Goal: Communication & Community: Answer question/provide support

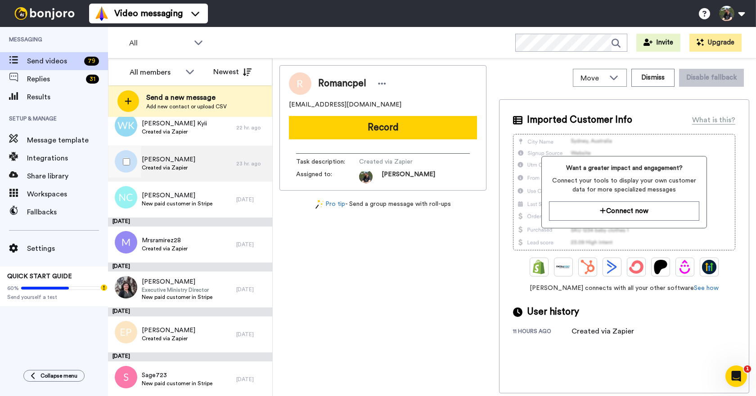
scroll to position [135, 0]
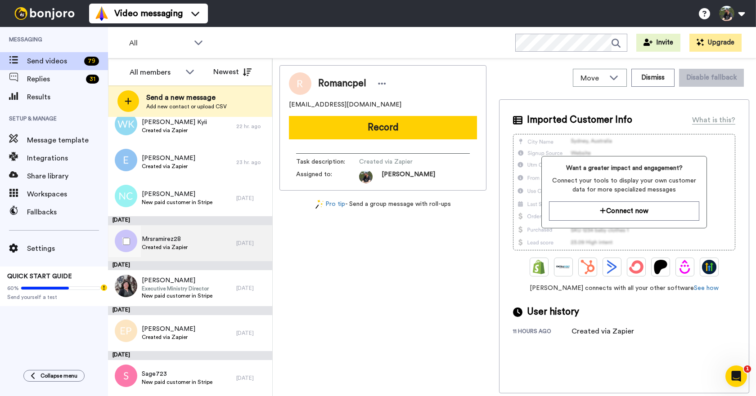
click at [181, 243] on span "Mrsramirez28" at bounding box center [165, 239] width 46 height 9
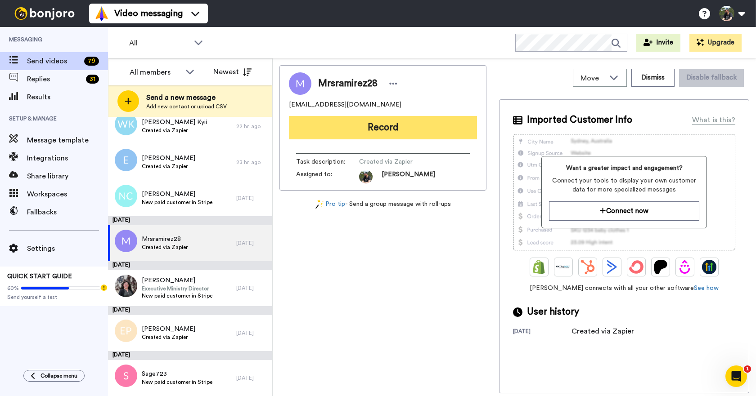
click at [382, 133] on button "Record" at bounding box center [383, 127] width 188 height 23
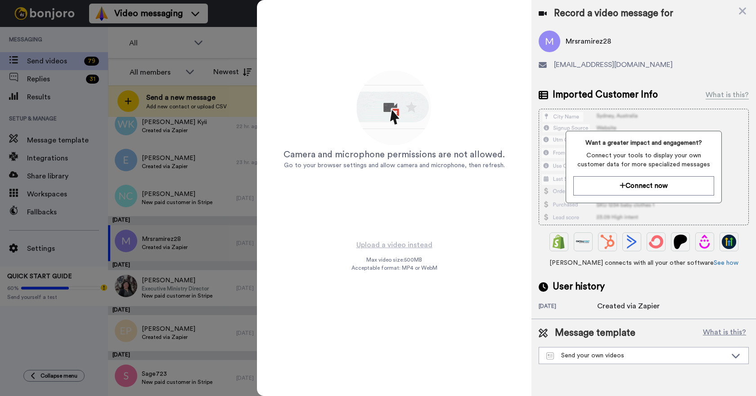
click at [166, 40] on div at bounding box center [378, 198] width 756 height 396
click at [746, 9] on icon at bounding box center [742, 10] width 9 height 11
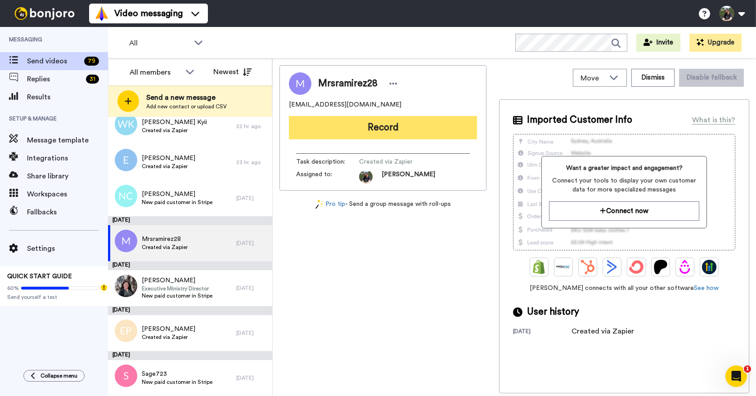
click at [374, 124] on button "Record" at bounding box center [383, 127] width 188 height 23
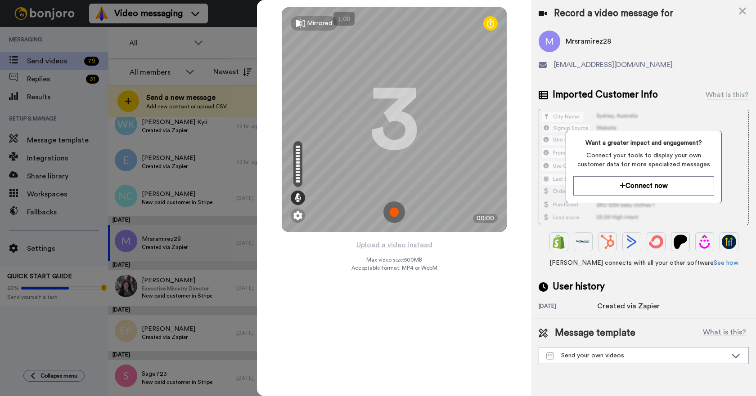
click at [396, 215] on img at bounding box center [394, 213] width 22 height 22
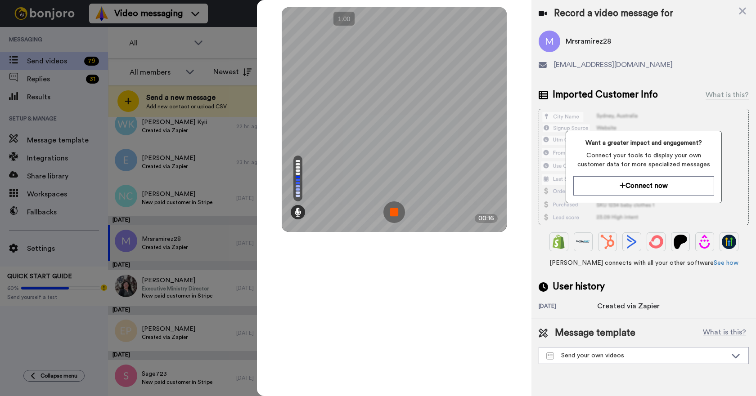
click at [397, 215] on img at bounding box center [394, 213] width 22 height 22
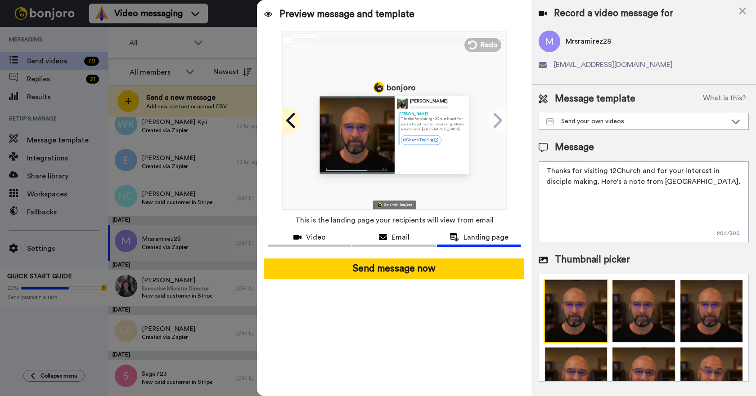
click at [288, 121] on icon at bounding box center [290, 120] width 9 height 15
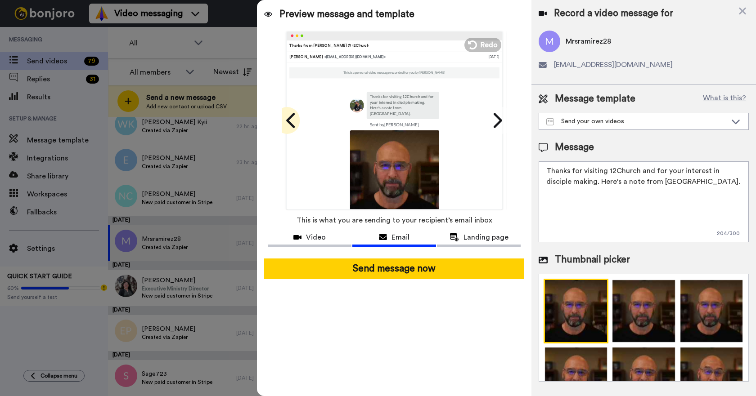
click at [288, 121] on icon at bounding box center [290, 120] width 9 height 15
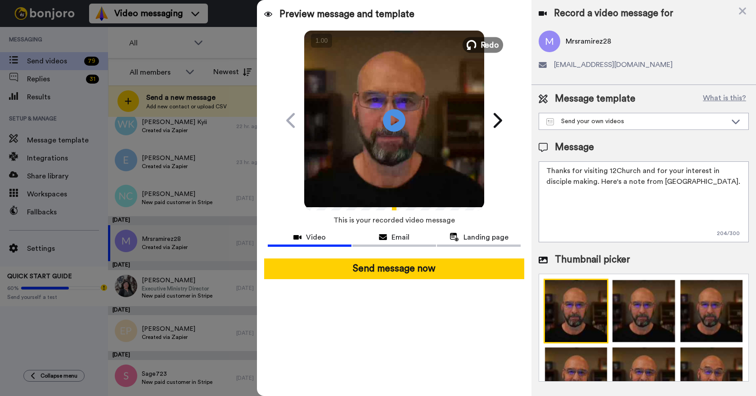
click at [484, 43] on span "Redo" at bounding box center [490, 45] width 19 height 12
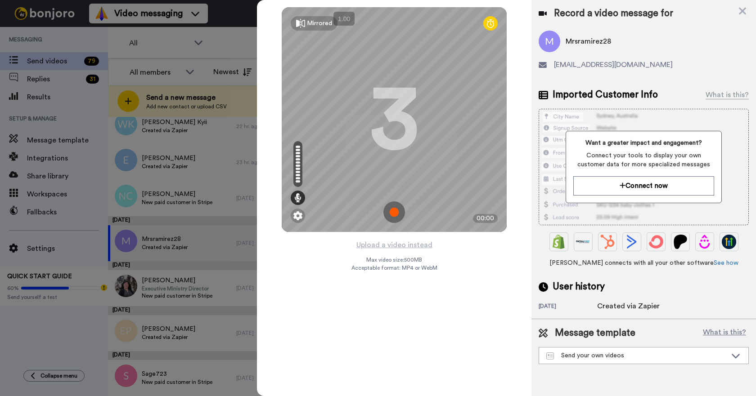
click at [393, 212] on img at bounding box center [394, 213] width 22 height 22
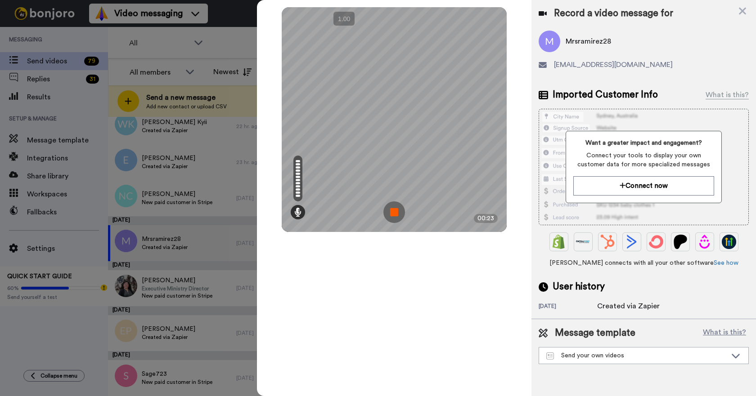
click at [393, 212] on img at bounding box center [394, 213] width 22 height 22
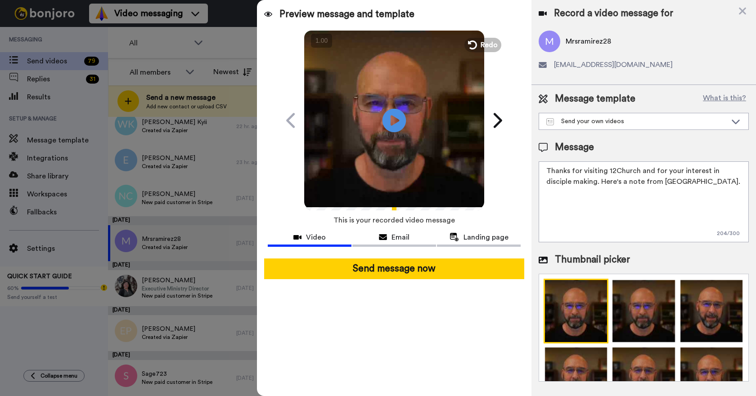
click at [391, 122] on icon "Play/Pause" at bounding box center [394, 120] width 24 height 43
click at [734, 121] on icon at bounding box center [735, 121] width 11 height 9
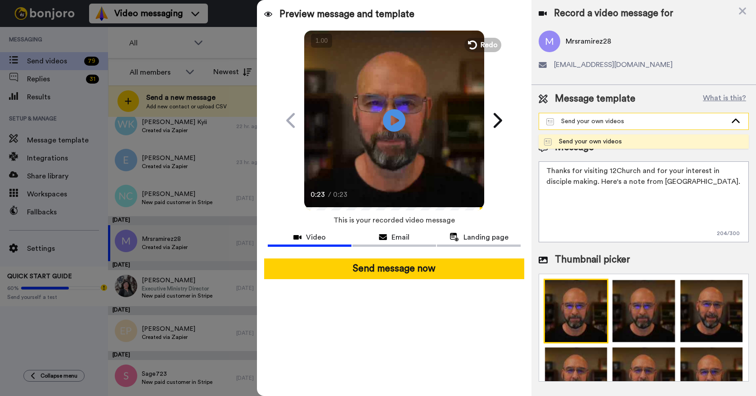
click at [734, 121] on icon at bounding box center [735, 121] width 11 height 9
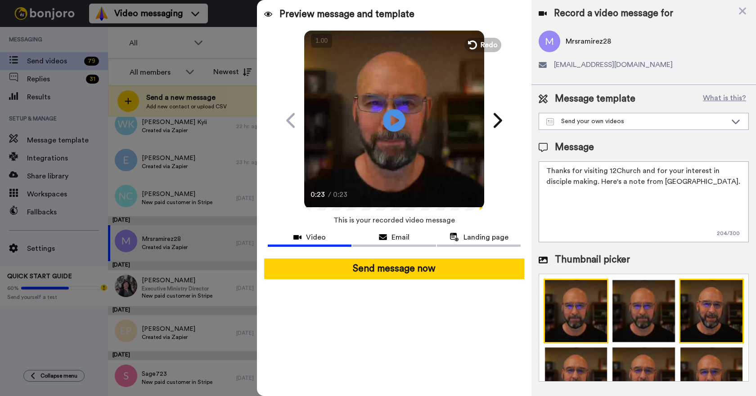
click at [704, 315] on img at bounding box center [711, 311] width 65 height 65
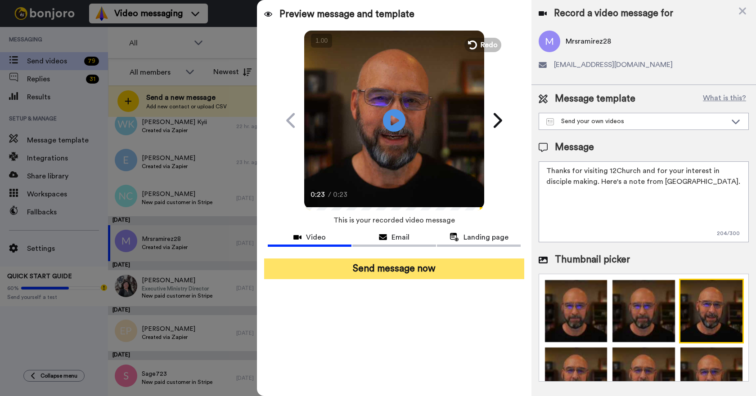
click at [401, 274] on button "Send message now" at bounding box center [394, 269] width 260 height 21
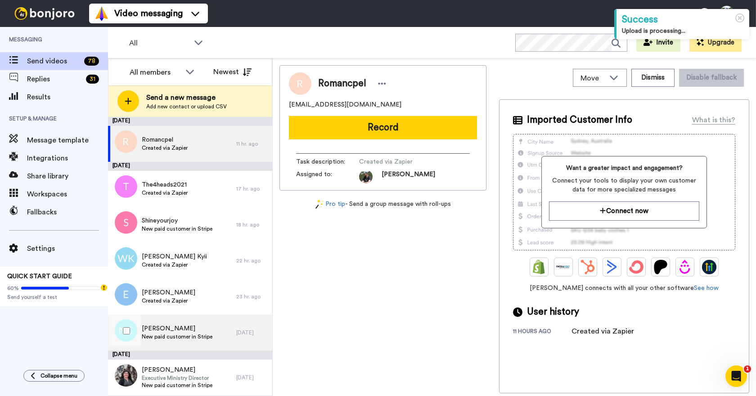
click at [167, 333] on span "Narwhal Churchill" at bounding box center [177, 328] width 71 height 9
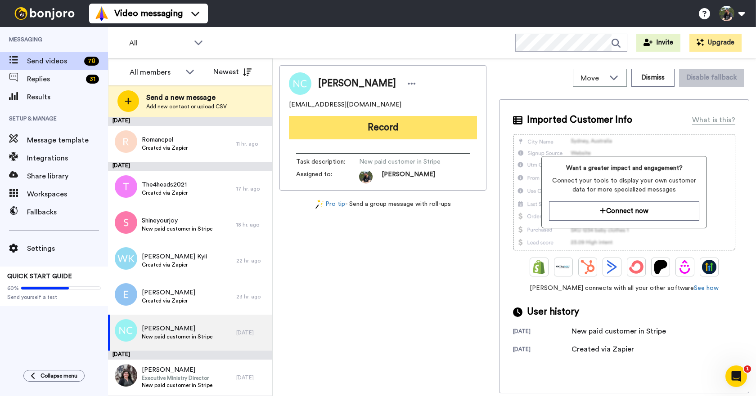
click at [391, 126] on button "Record" at bounding box center [383, 127] width 188 height 23
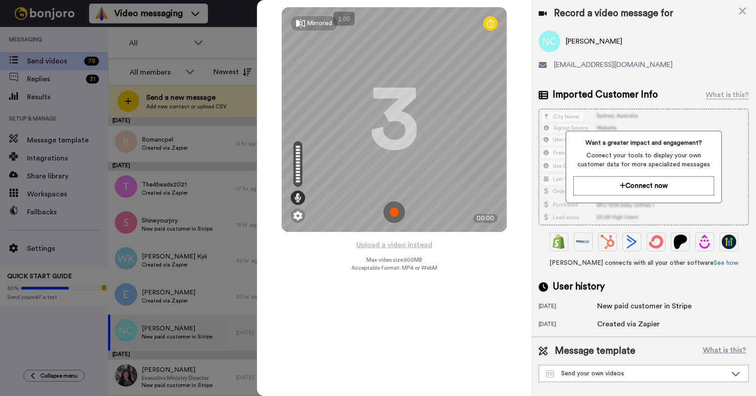
click at [395, 215] on img at bounding box center [394, 213] width 22 height 22
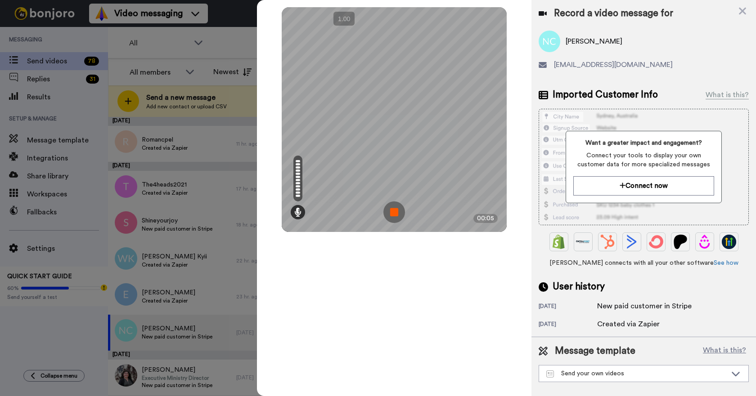
click at [395, 214] on img at bounding box center [394, 213] width 22 height 22
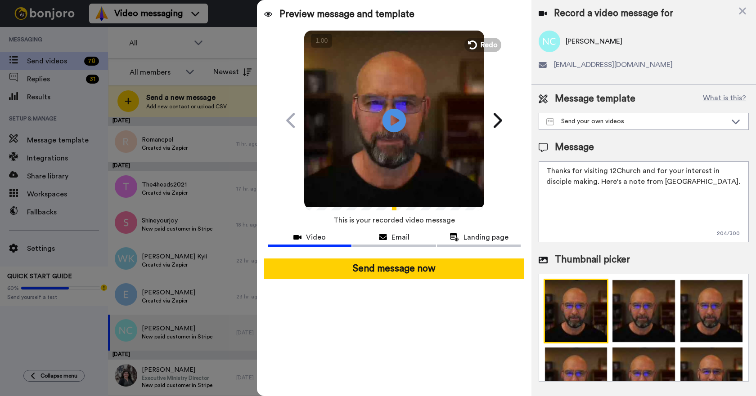
click at [395, 125] on icon at bounding box center [394, 120] width 24 height 24
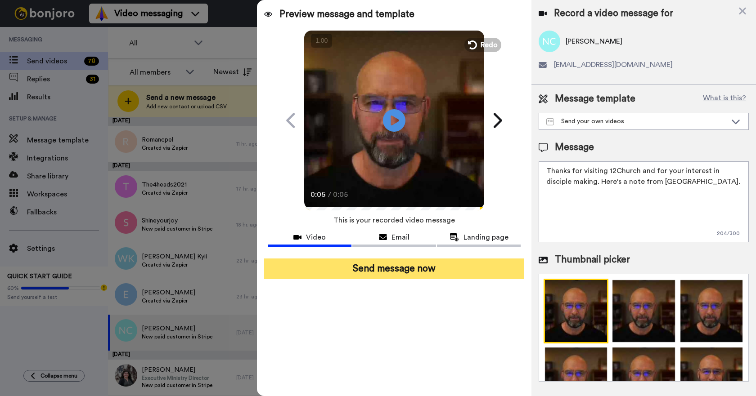
click at [397, 267] on button "Send message now" at bounding box center [394, 269] width 260 height 21
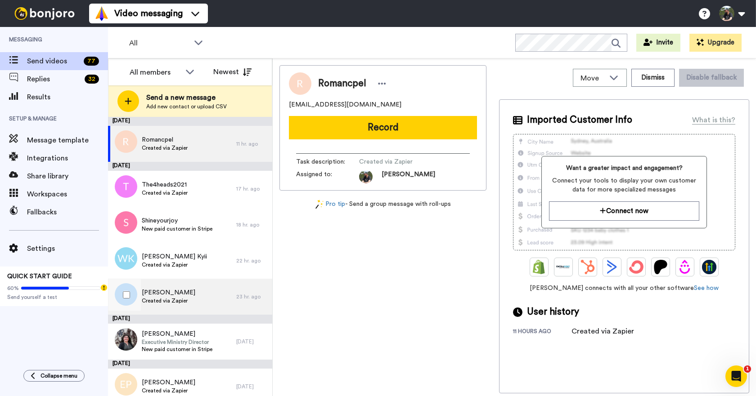
click at [153, 292] on span "Elias Ana M" at bounding box center [169, 292] width 54 height 9
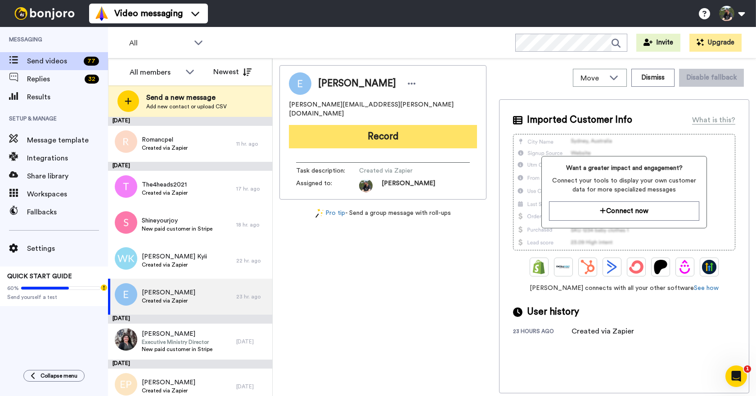
click at [382, 130] on button "Record" at bounding box center [383, 136] width 188 height 23
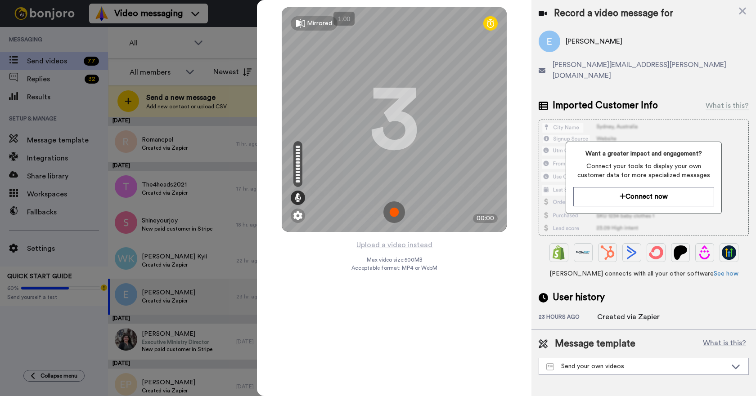
click at [393, 208] on img at bounding box center [394, 213] width 22 height 22
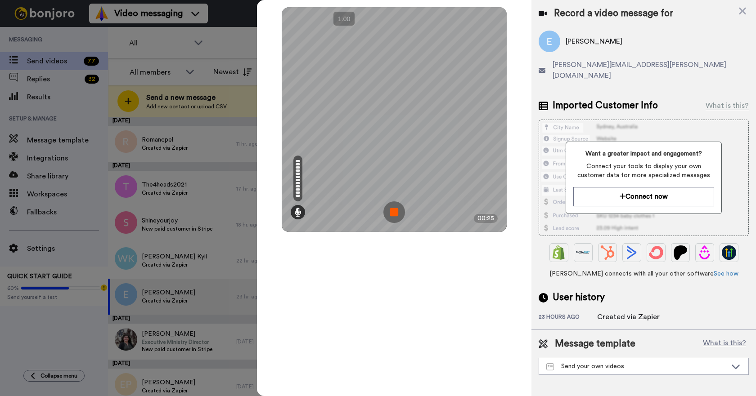
click at [395, 211] on img at bounding box center [394, 213] width 22 height 22
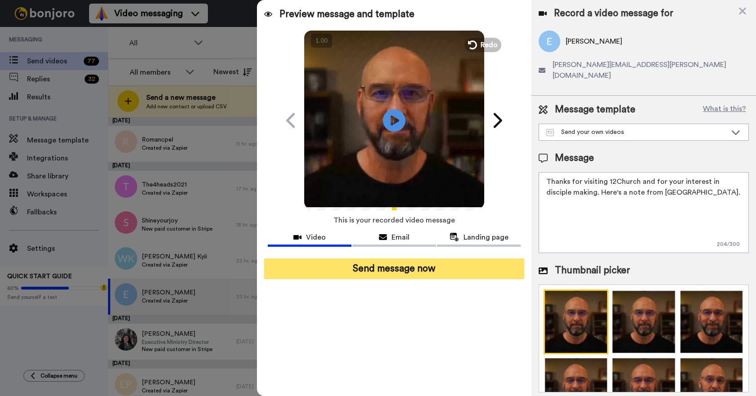
click at [392, 273] on button "Send message now" at bounding box center [394, 269] width 260 height 21
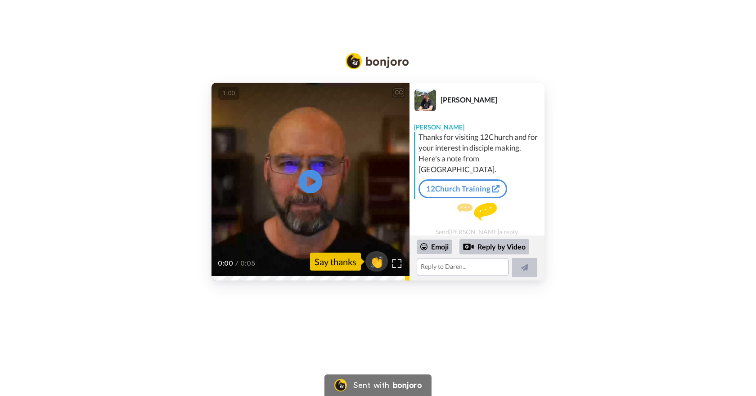
click at [311, 180] on icon "Play/Pause" at bounding box center [311, 182] width 24 height 43
click at [375, 268] on span "👏" at bounding box center [377, 262] width 28 height 18
click at [451, 267] on textarea "👏" at bounding box center [463, 267] width 92 height 18
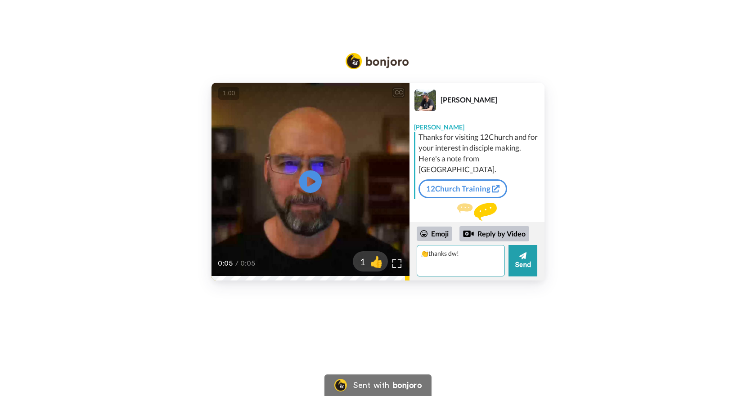
type textarea "👏thanks dw!"
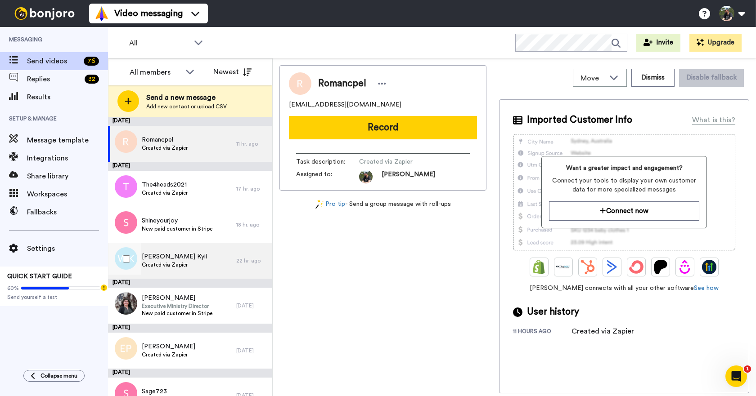
click at [155, 259] on span "[PERSON_NAME] Kyii" at bounding box center [174, 256] width 65 height 9
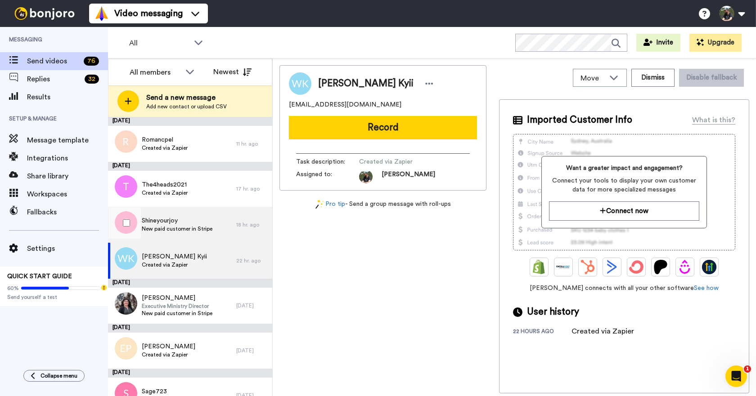
click at [157, 224] on span "Shineyourjoy" at bounding box center [177, 220] width 71 height 9
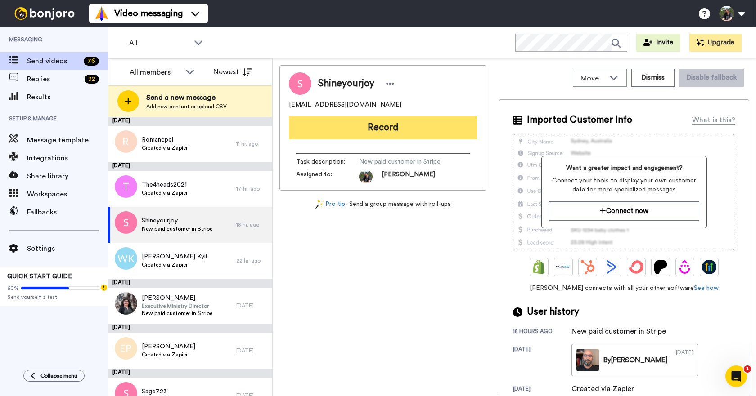
click at [364, 126] on button "Record" at bounding box center [383, 127] width 188 height 23
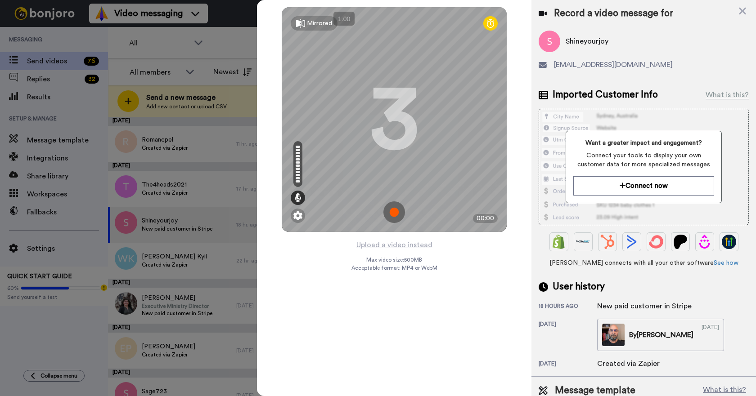
click at [393, 211] on img at bounding box center [394, 213] width 22 height 22
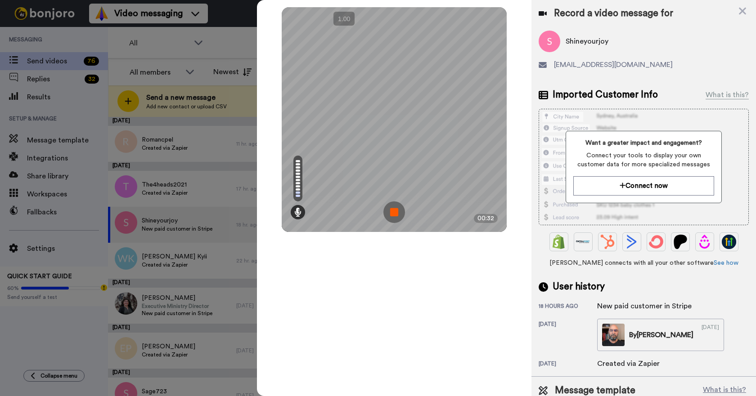
click at [393, 211] on img at bounding box center [394, 213] width 22 height 22
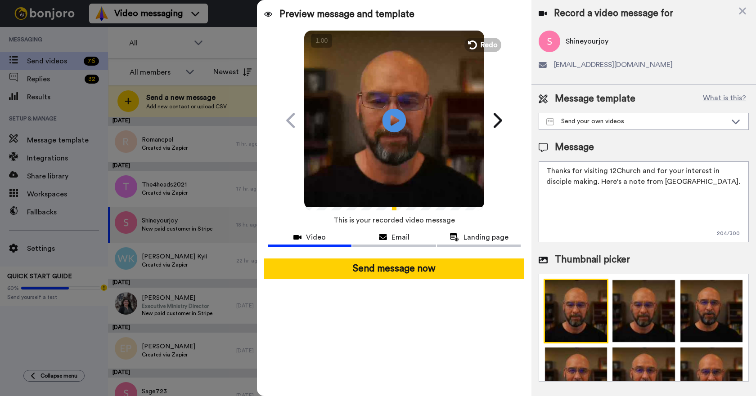
click at [393, 117] on icon "Play/Pause" at bounding box center [394, 120] width 24 height 43
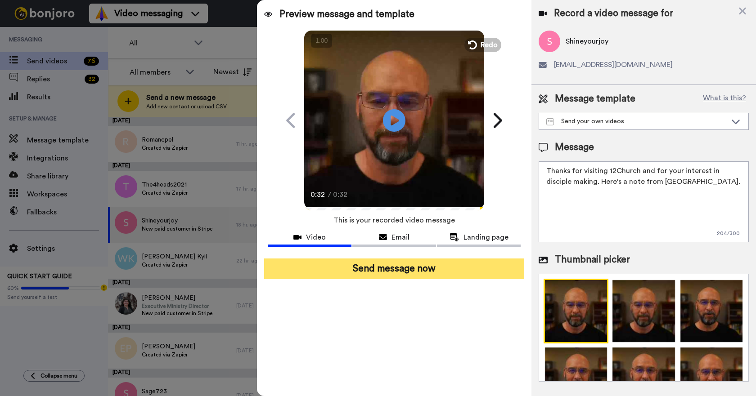
click at [389, 269] on button "Send message now" at bounding box center [394, 269] width 260 height 21
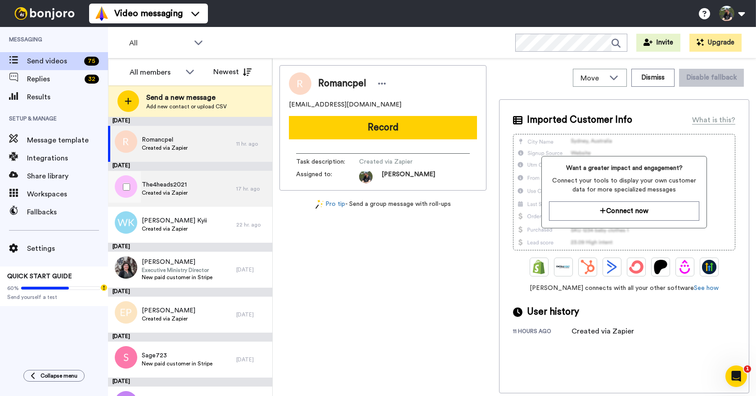
click at [168, 188] on span "The4heads2021" at bounding box center [165, 184] width 46 height 9
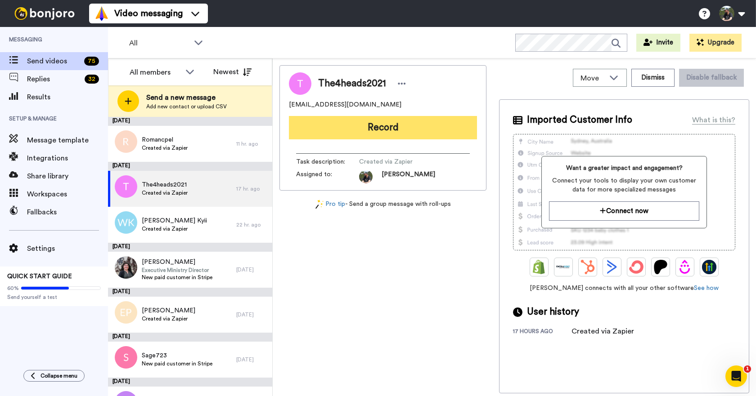
click at [377, 130] on button "Record" at bounding box center [383, 127] width 188 height 23
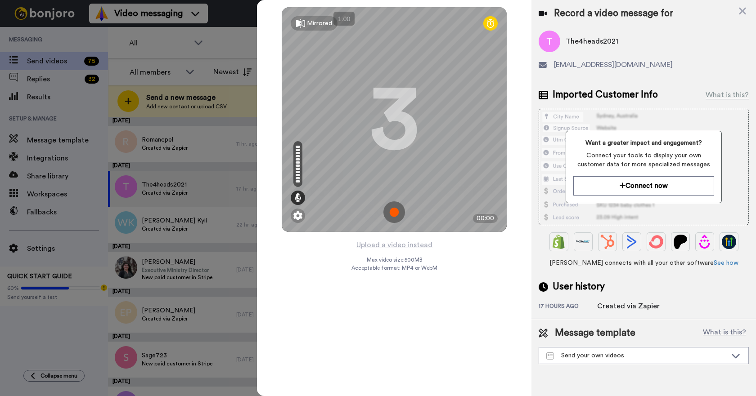
click at [398, 210] on img at bounding box center [394, 213] width 22 height 22
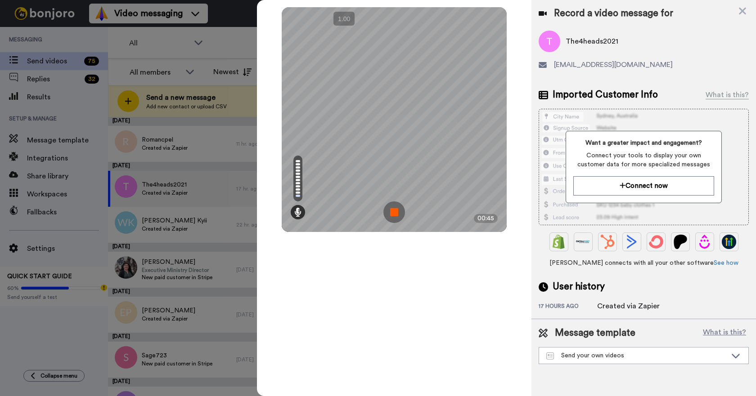
click at [399, 211] on img at bounding box center [394, 213] width 22 height 22
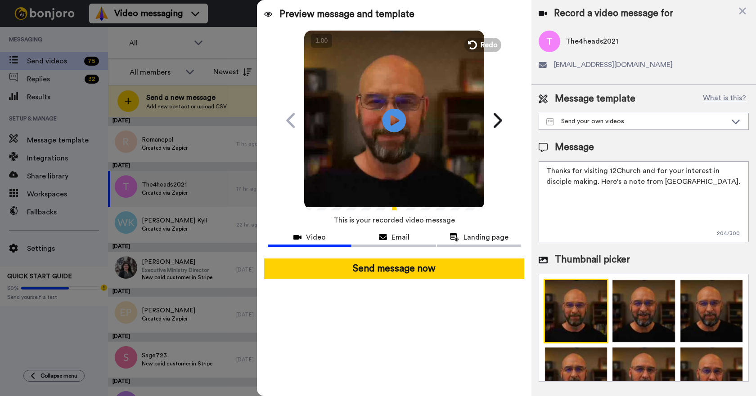
click at [386, 120] on icon at bounding box center [394, 120] width 24 height 24
click at [391, 119] on icon "Play/Pause" at bounding box center [394, 120] width 24 height 43
click at [397, 121] on icon "Play/Pause" at bounding box center [394, 120] width 24 height 43
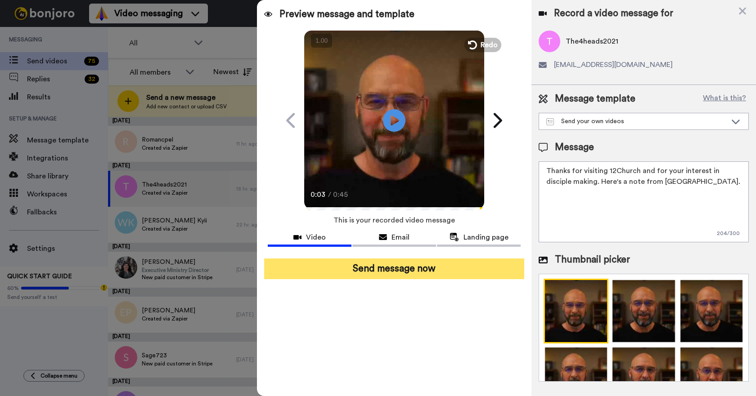
click at [395, 273] on button "Send message now" at bounding box center [394, 269] width 260 height 21
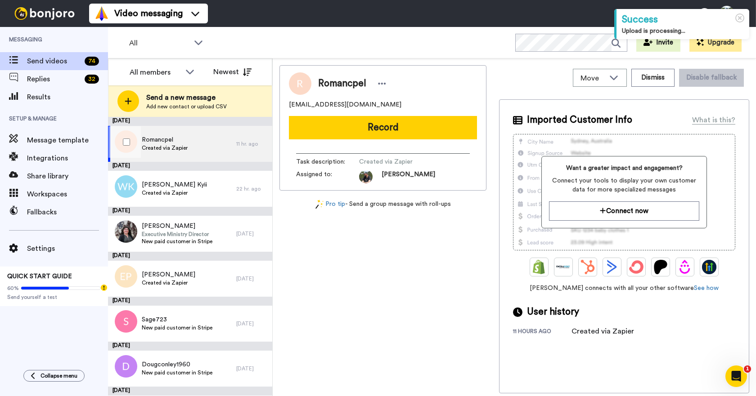
click at [158, 138] on span "Romancpel" at bounding box center [165, 139] width 46 height 9
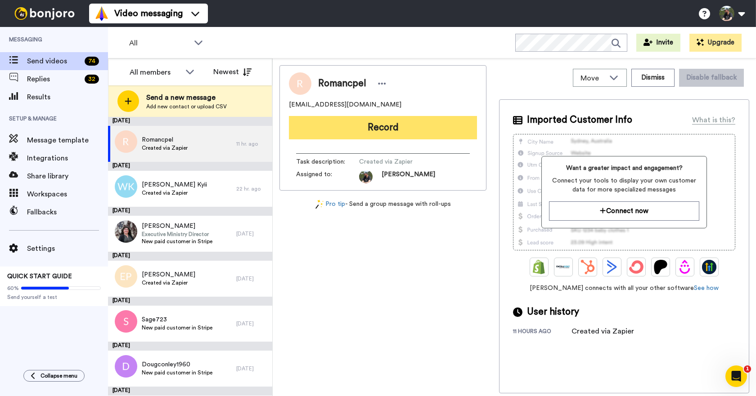
click at [400, 130] on button "Record" at bounding box center [383, 127] width 188 height 23
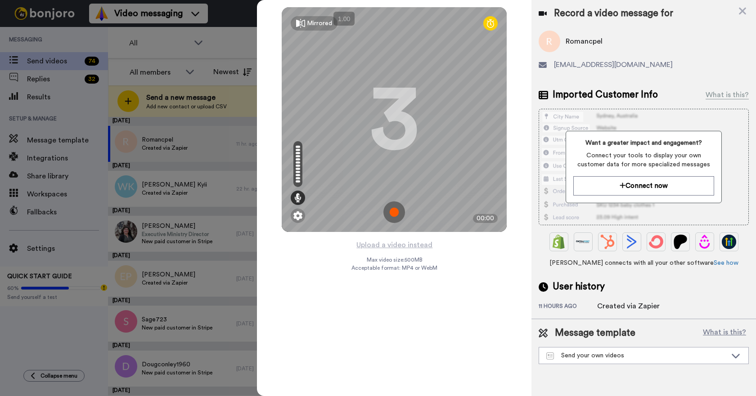
click at [392, 214] on img at bounding box center [394, 213] width 22 height 22
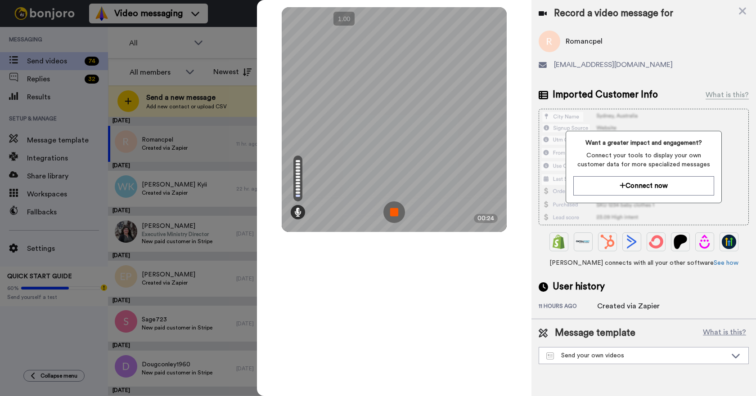
click at [392, 214] on img at bounding box center [394, 213] width 22 height 22
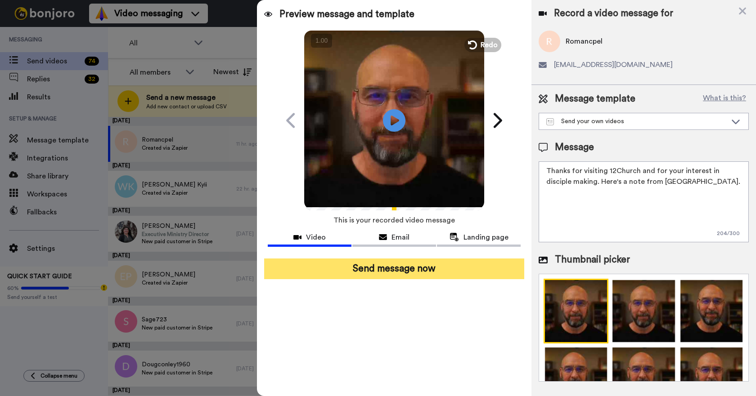
click at [406, 270] on button "Send message now" at bounding box center [394, 269] width 260 height 21
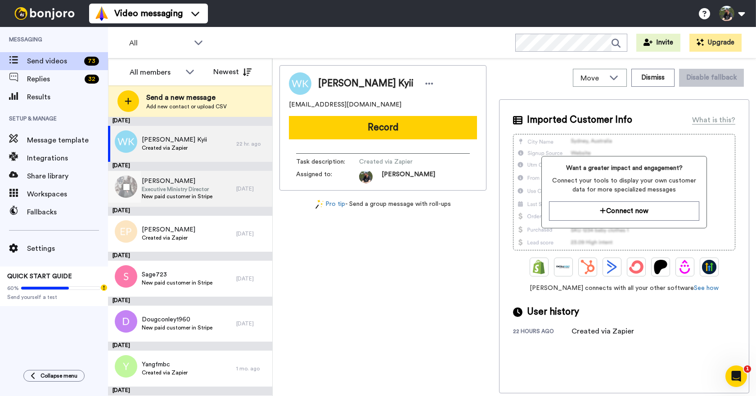
click at [163, 189] on span "Executive Ministry Director" at bounding box center [177, 189] width 71 height 7
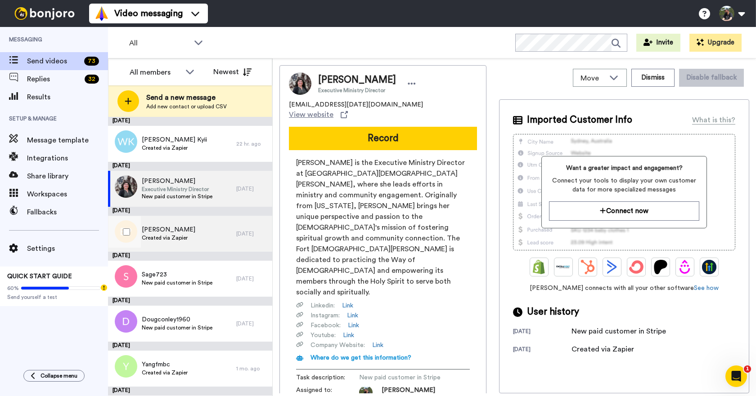
click at [164, 229] on span "[PERSON_NAME]" at bounding box center [169, 229] width 54 height 9
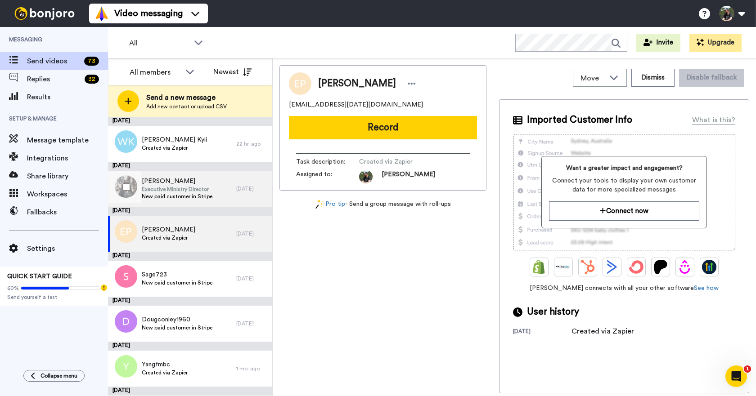
click at [174, 183] on span "[PERSON_NAME]" at bounding box center [177, 181] width 71 height 9
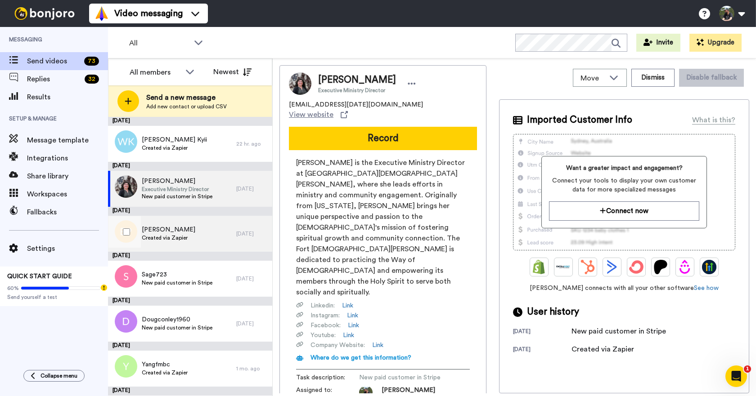
click at [162, 225] on span "[PERSON_NAME]" at bounding box center [169, 229] width 54 height 9
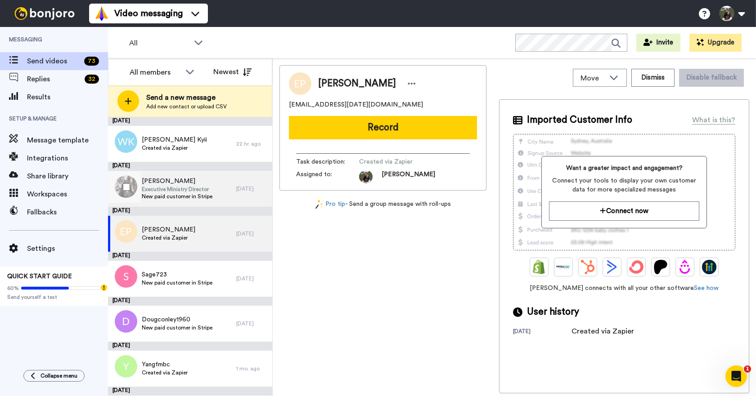
click at [193, 182] on span "[PERSON_NAME]" at bounding box center [177, 181] width 71 height 9
